Goal: Transaction & Acquisition: Purchase product/service

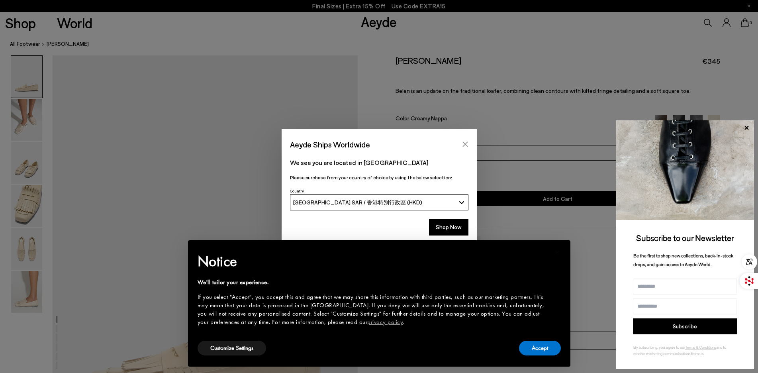
click at [464, 145] on icon "Close" at bounding box center [465, 144] width 5 height 5
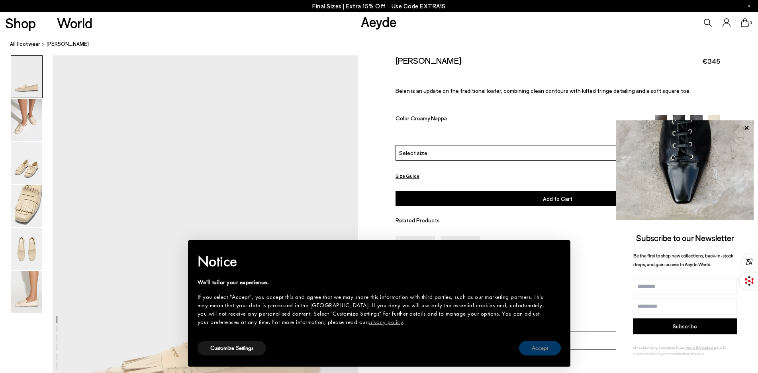
click at [539, 351] on button "Accept" at bounding box center [540, 348] width 42 height 15
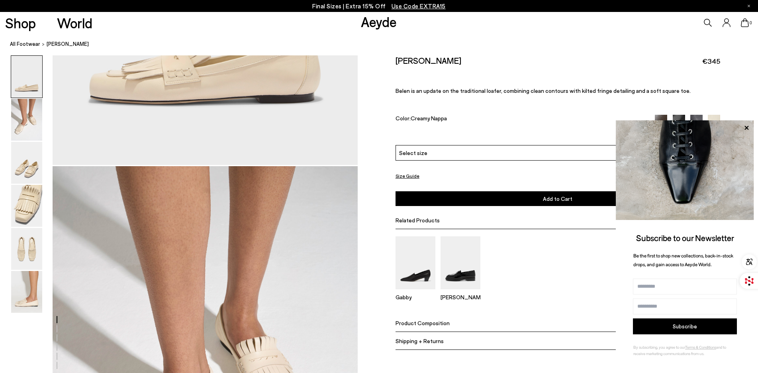
scroll to position [326, 0]
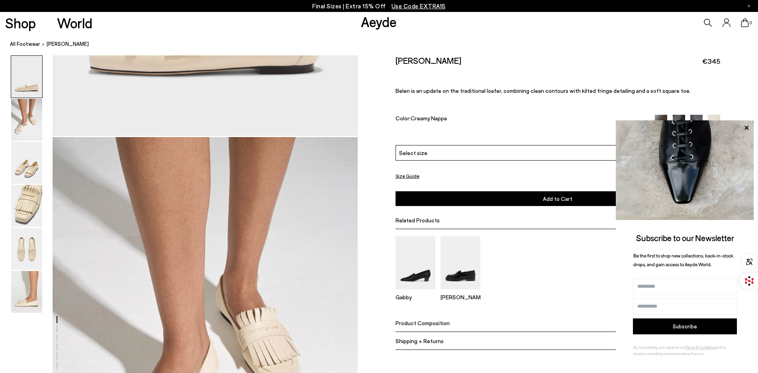
click at [32, 84] on img at bounding box center [26, 77] width 31 height 42
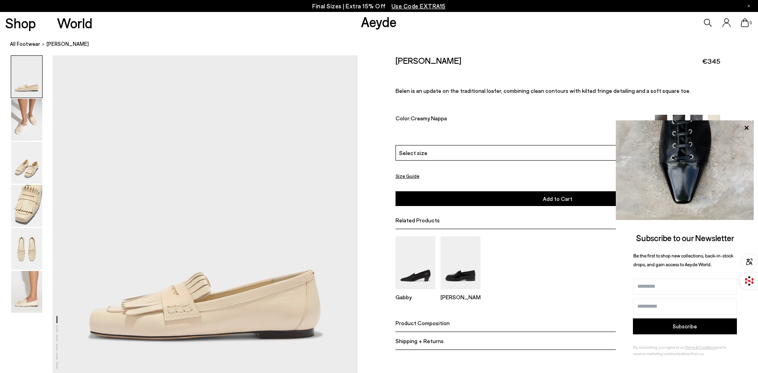
scroll to position [0, 0]
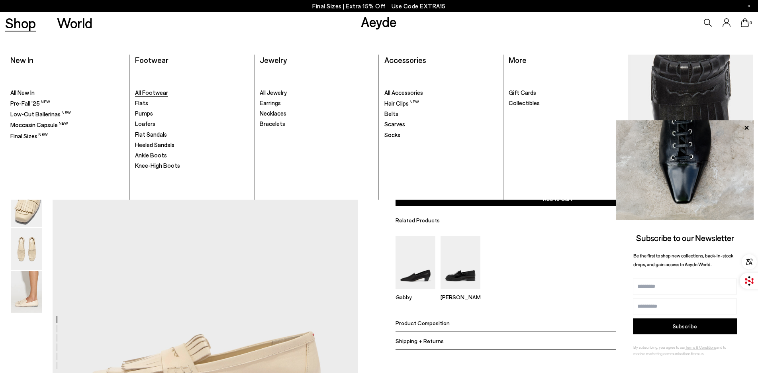
click at [150, 92] on span "All Footwear" at bounding box center [151, 92] width 33 height 7
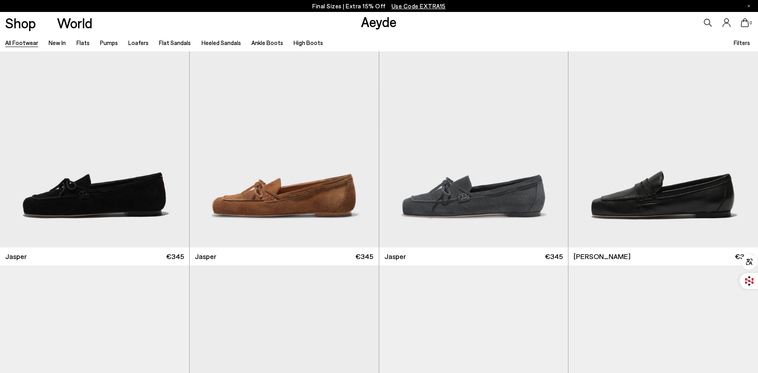
scroll to position [326, 0]
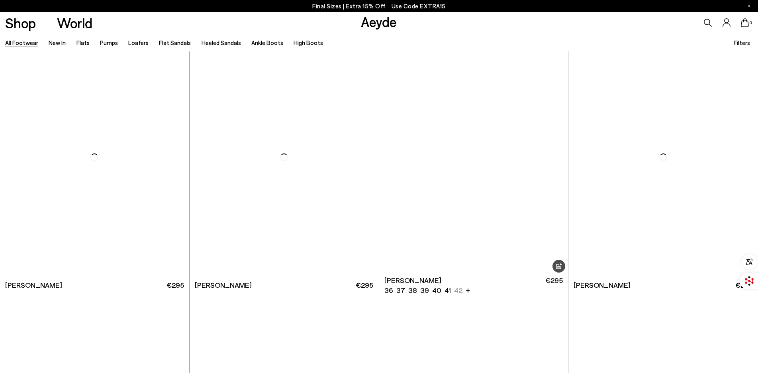
scroll to position [1305, 0]
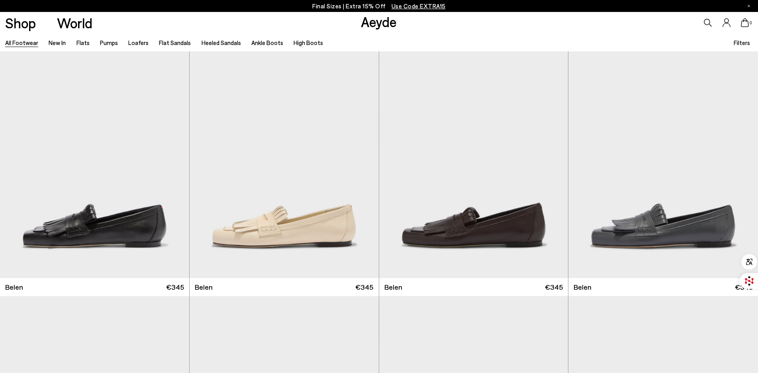
scroll to position [2, 0]
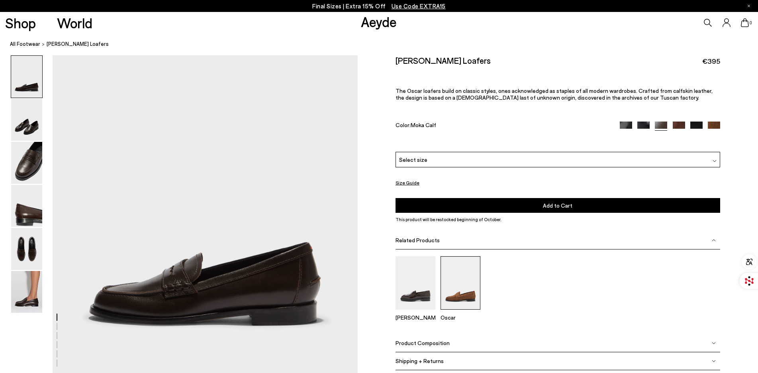
click at [464, 289] on img at bounding box center [461, 282] width 40 height 53
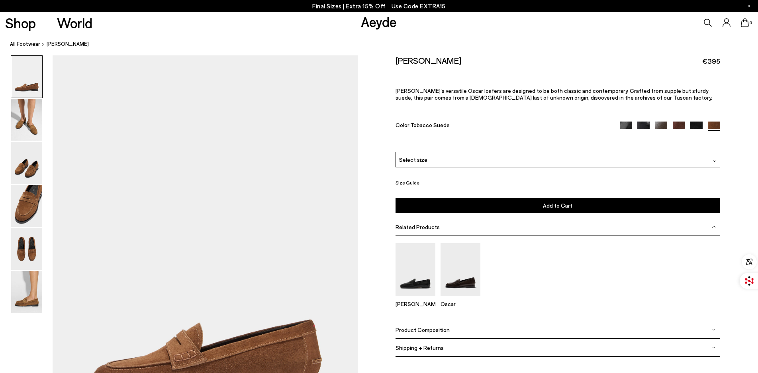
scroll to position [181, 0]
